Goal: Information Seeking & Learning: Learn about a topic

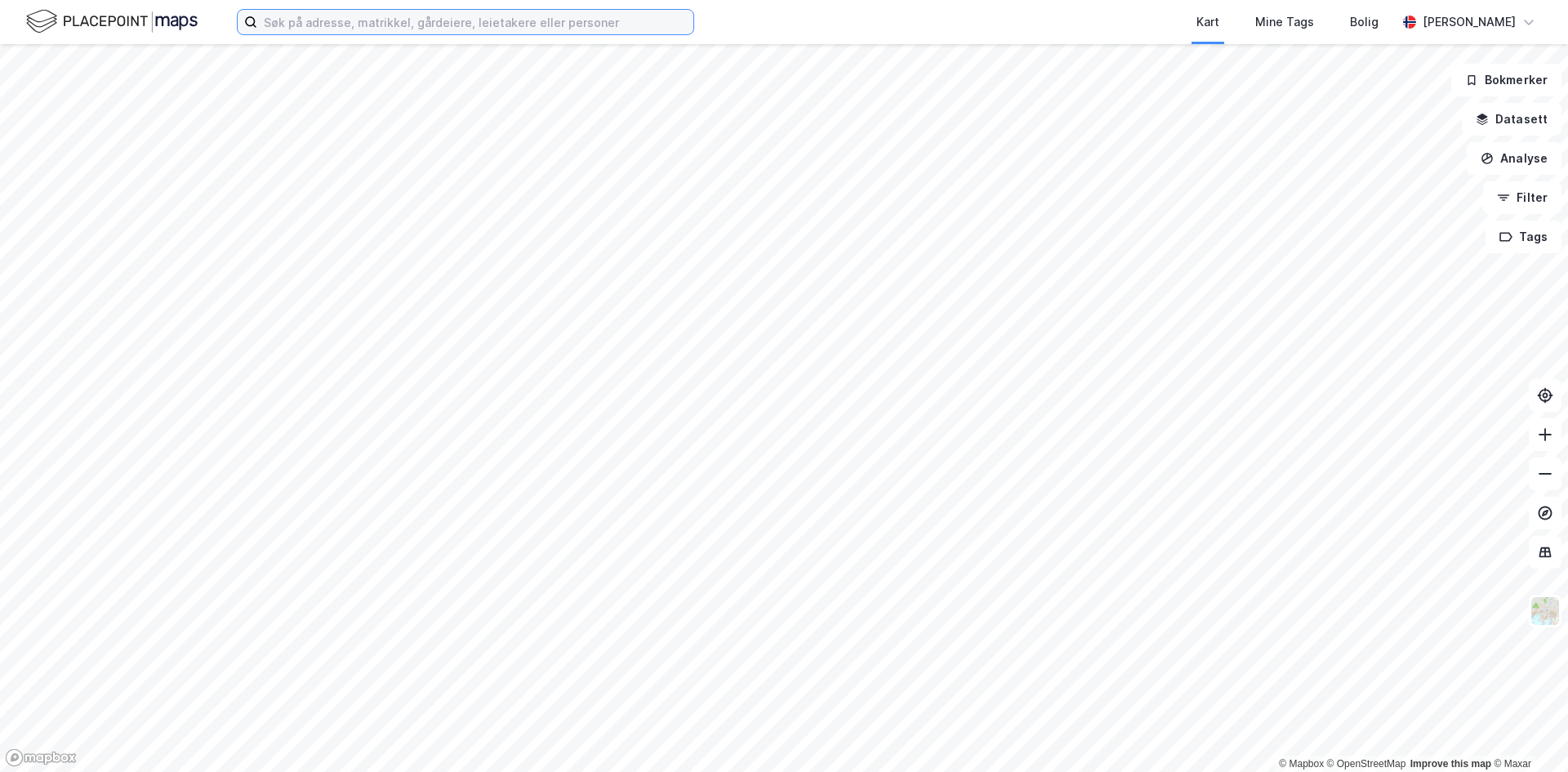
click at [302, 33] on input at bounding box center [475, 22] width 436 height 25
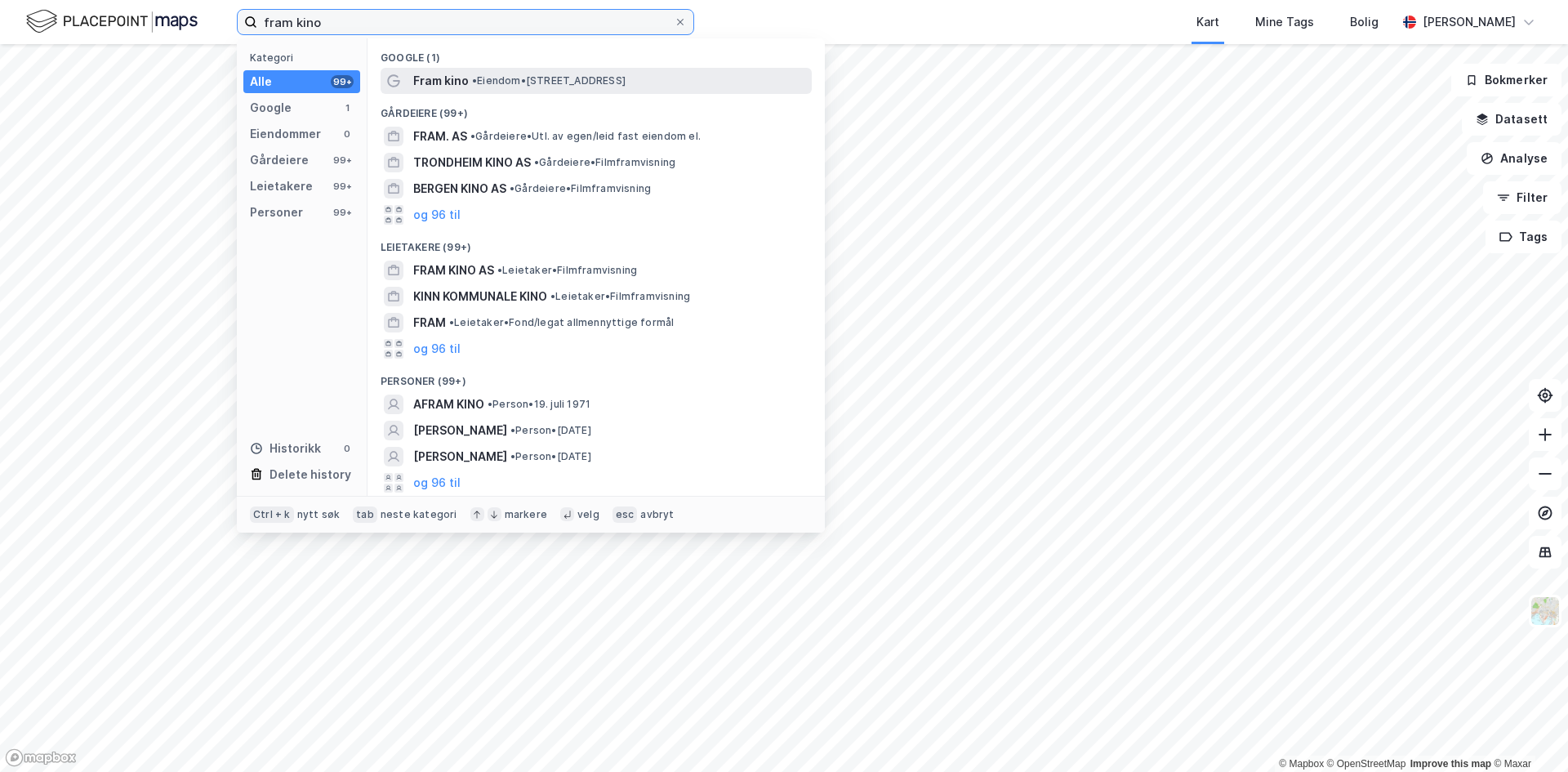
type input "fram kino"
click at [450, 79] on span "Fram kino" at bounding box center [440, 81] width 55 height 20
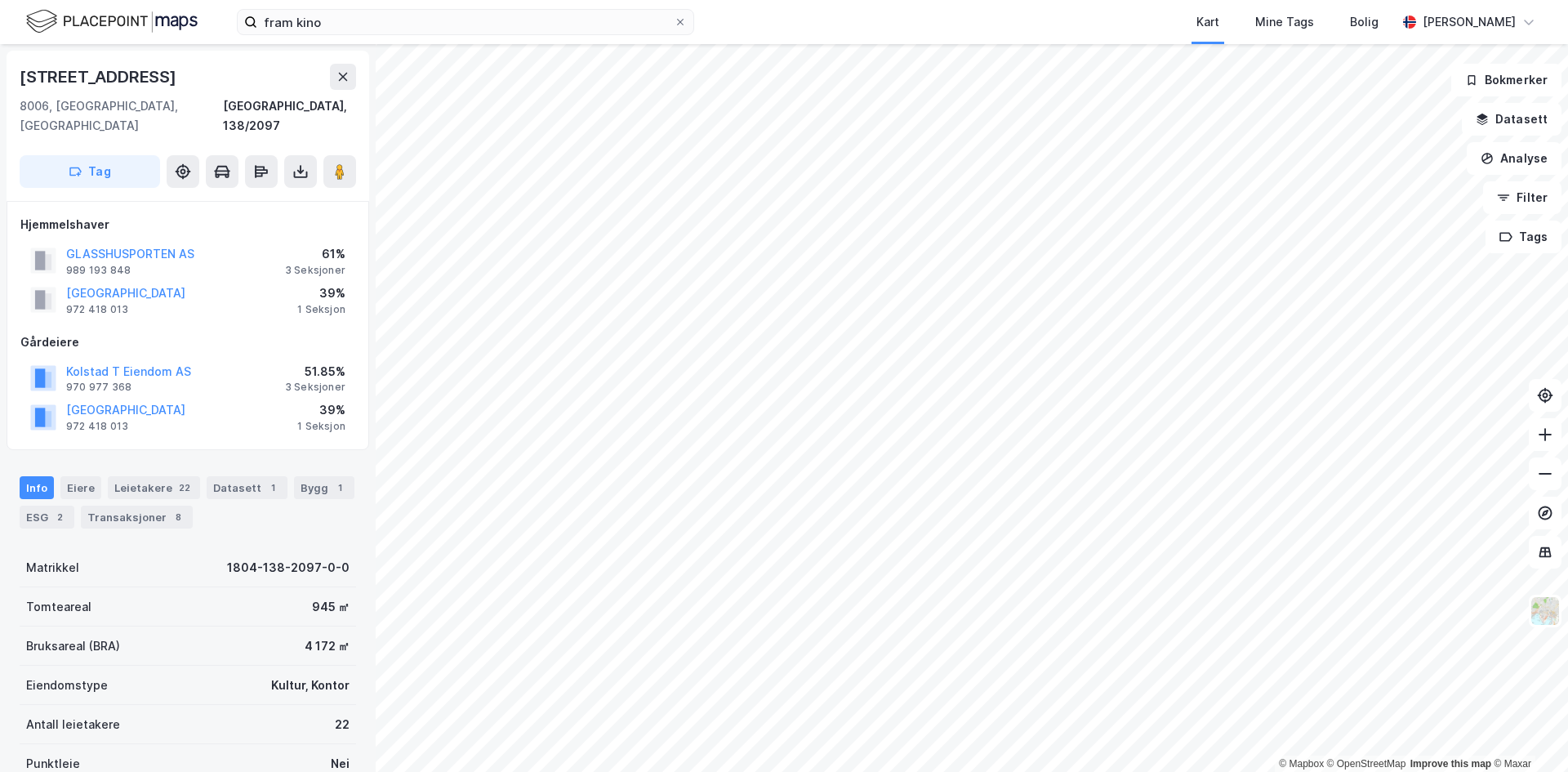
drag, startPoint x: 140, startPoint y: 271, endPoint x: 167, endPoint y: 300, distance: 39.6
click at [167, 300] on div "Hjemmelshaver GLASSHUSPORTEN AS 989 193 848 61% 3 Seksjoner [GEOGRAPHIC_DATA] K…" at bounding box center [188, 326] width 335 height 221
click at [0, 0] on button "[GEOGRAPHIC_DATA]" at bounding box center [0, 0] width 0 height 0
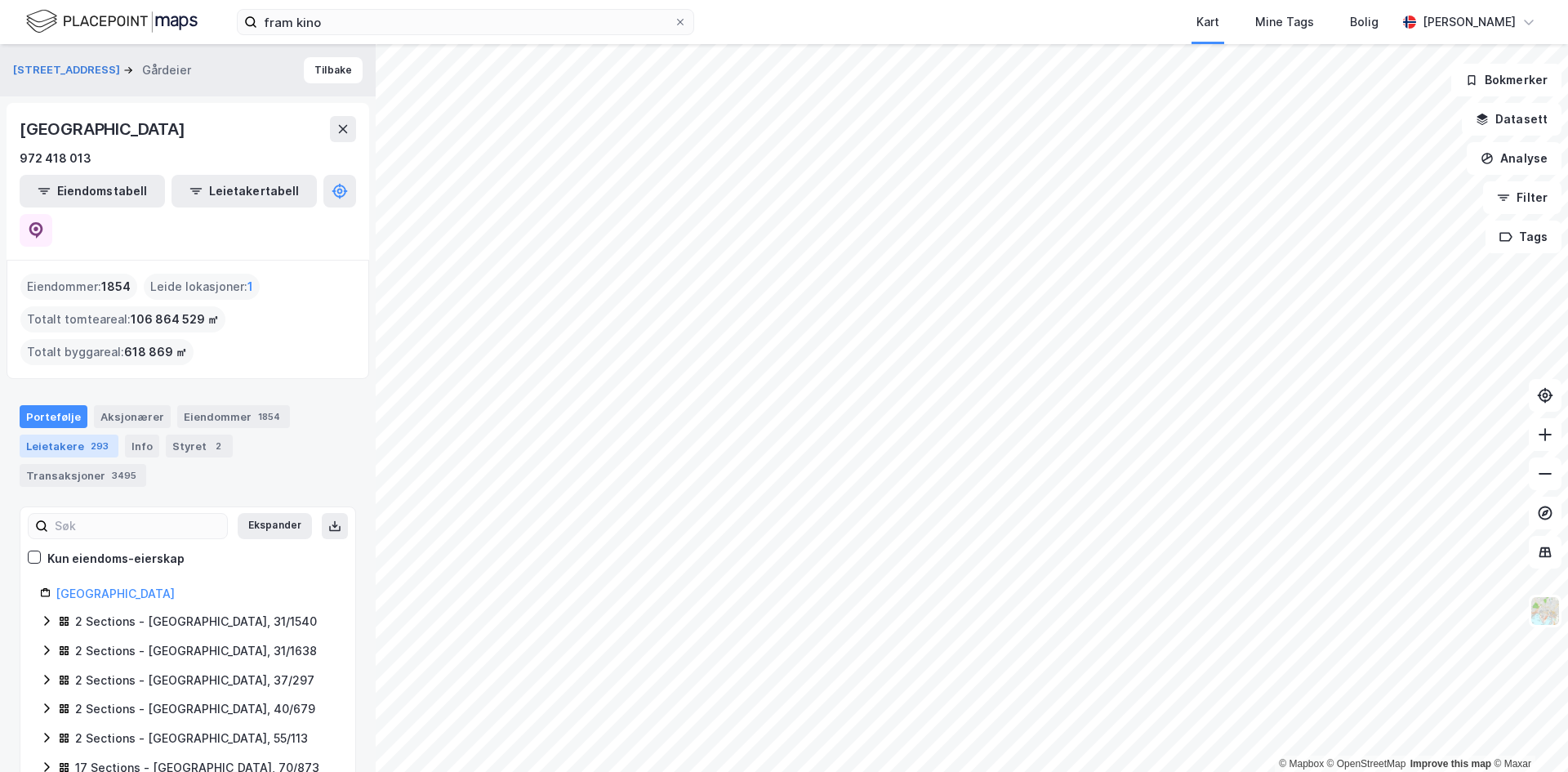
click at [109, 434] on div "Leietakere 293" at bounding box center [69, 446] width 99 height 23
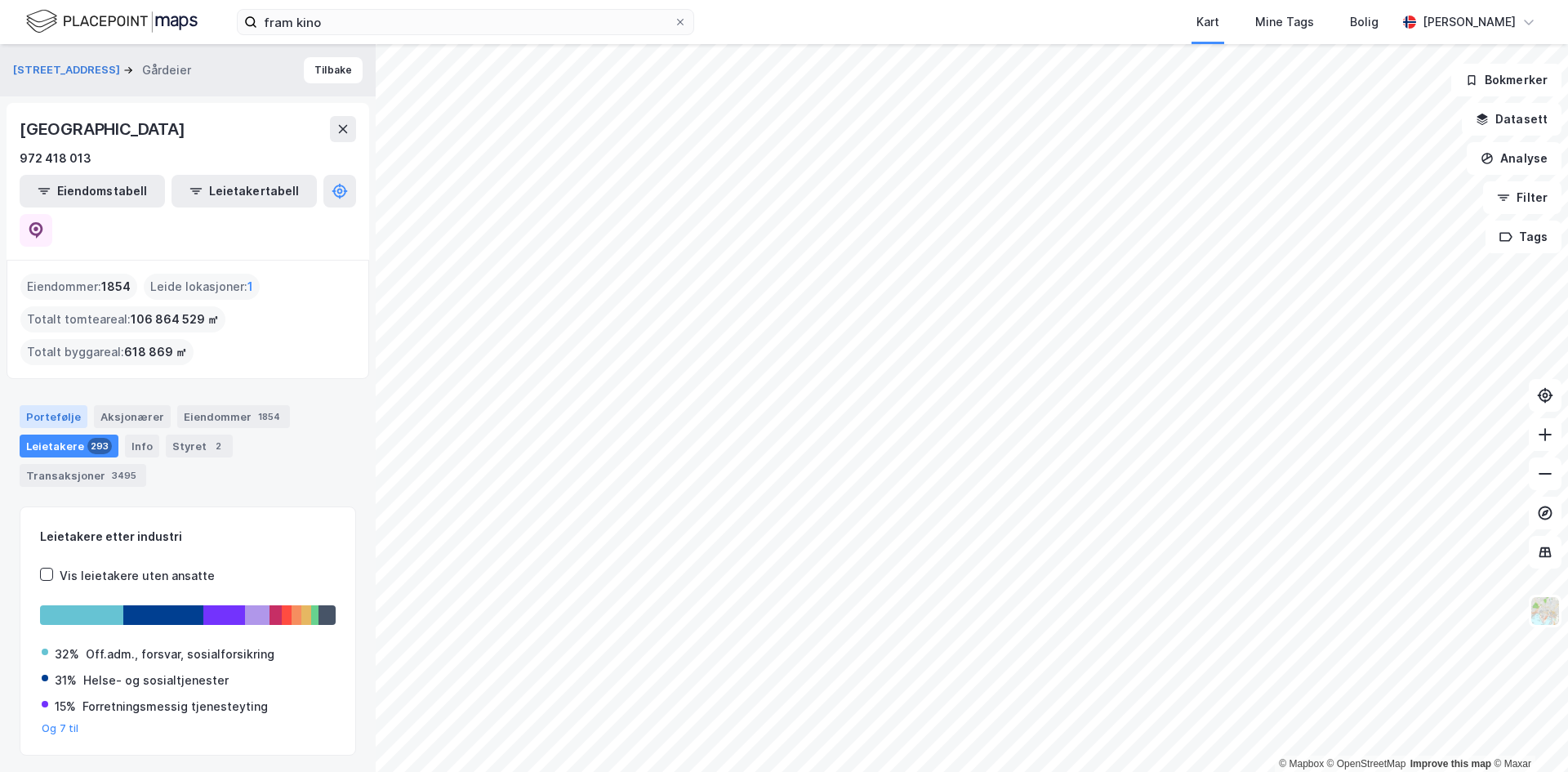
click at [62, 406] on div "Portefølje" at bounding box center [54, 417] width 68 height 23
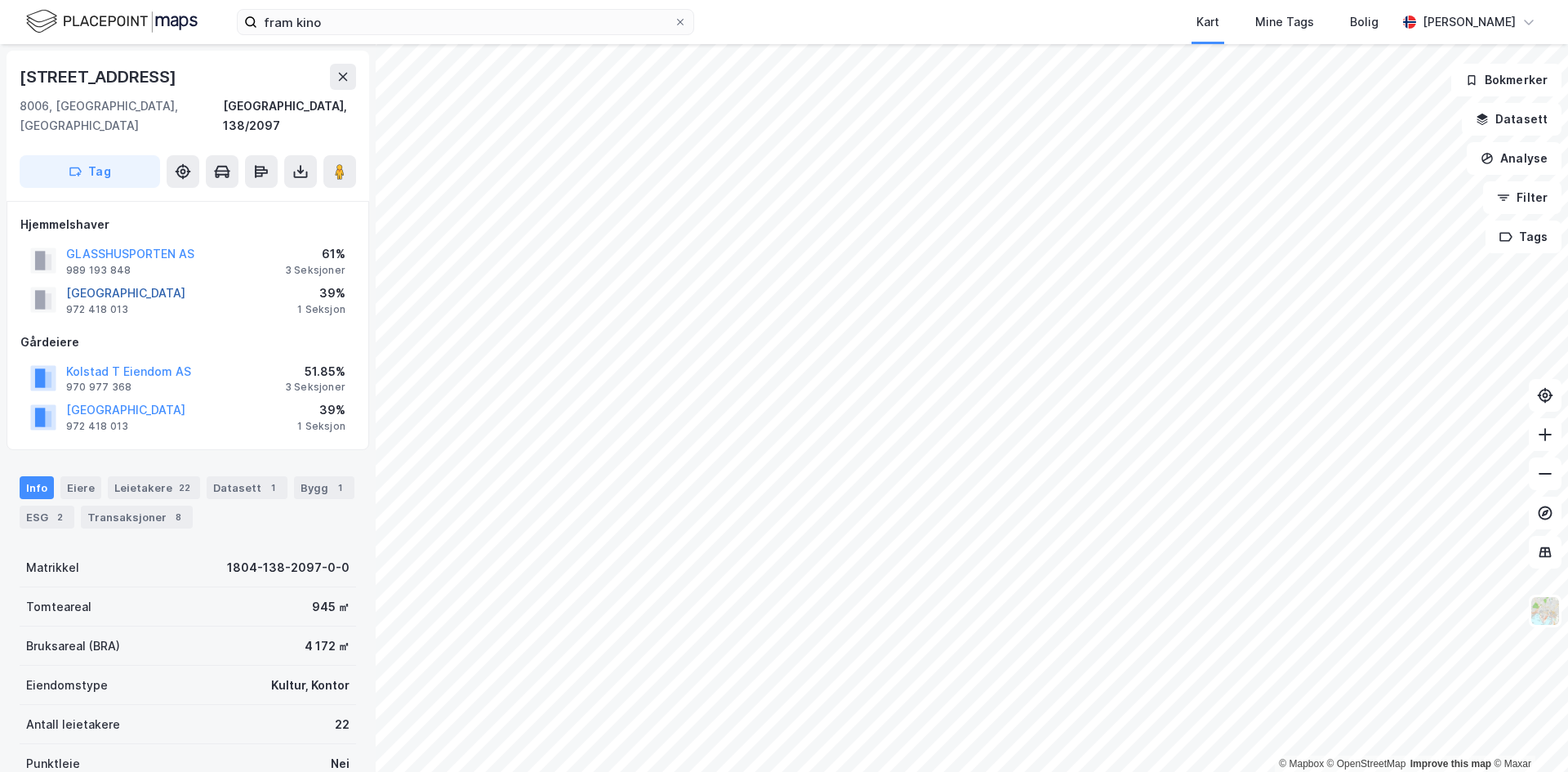
click at [0, 0] on button "[GEOGRAPHIC_DATA]" at bounding box center [0, 0] width 0 height 0
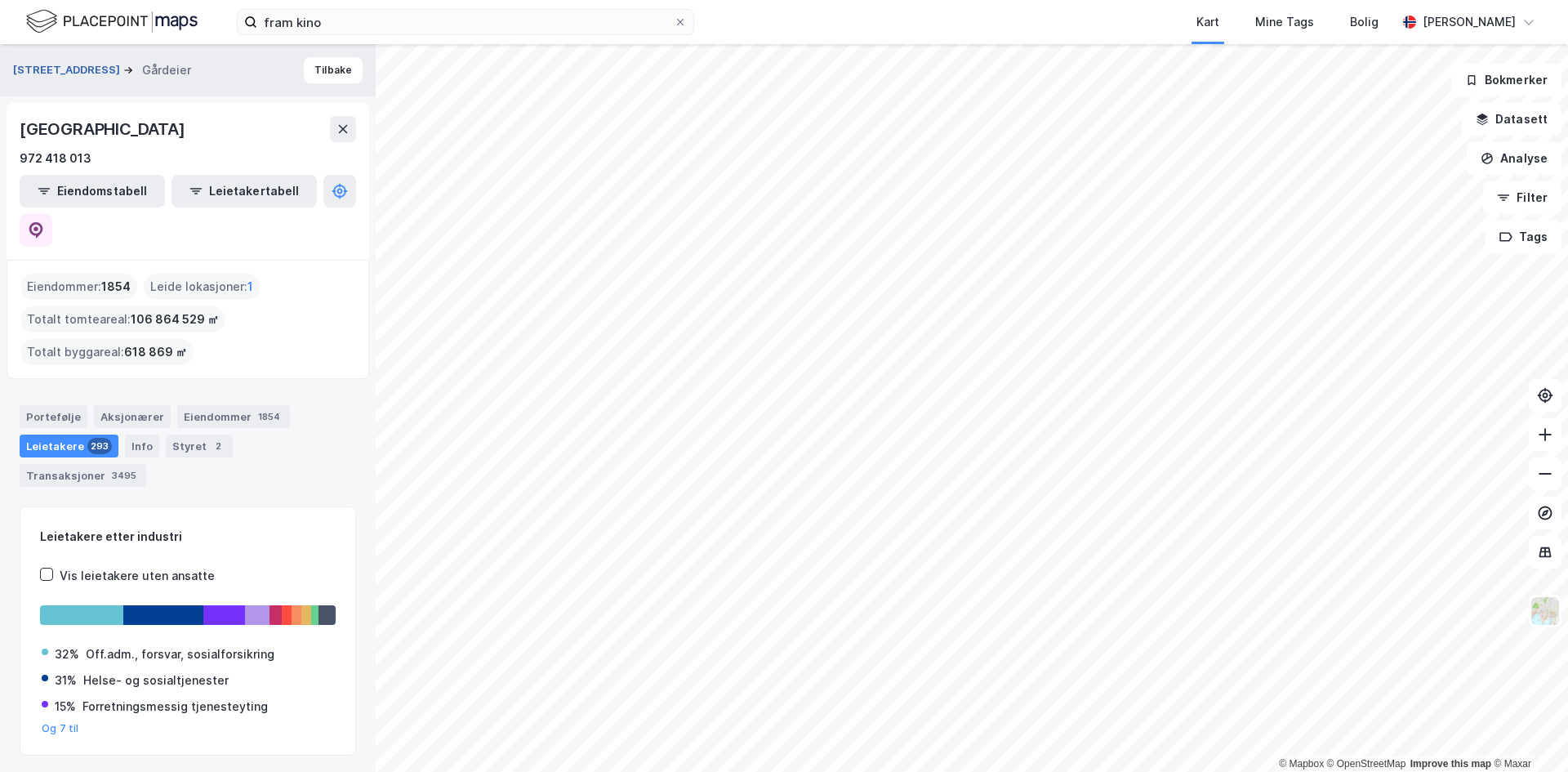
click at [59, 71] on button "[STREET_ADDRESS]" at bounding box center [68, 70] width 110 height 16
